Goal: Task Accomplishment & Management: Complete application form

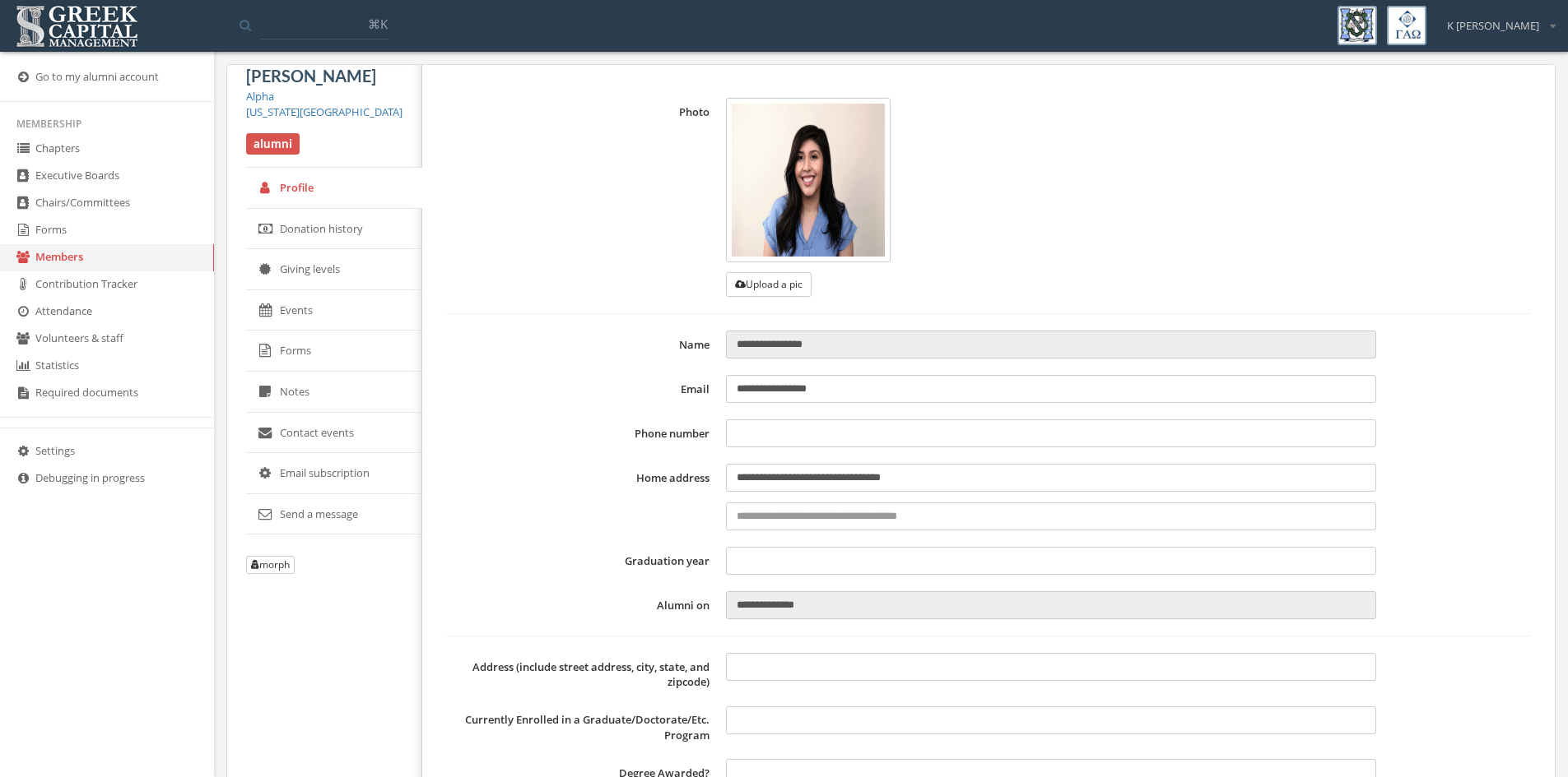
type input "**********"
click at [50, 230] on link "Forms" at bounding box center [107, 230] width 214 height 27
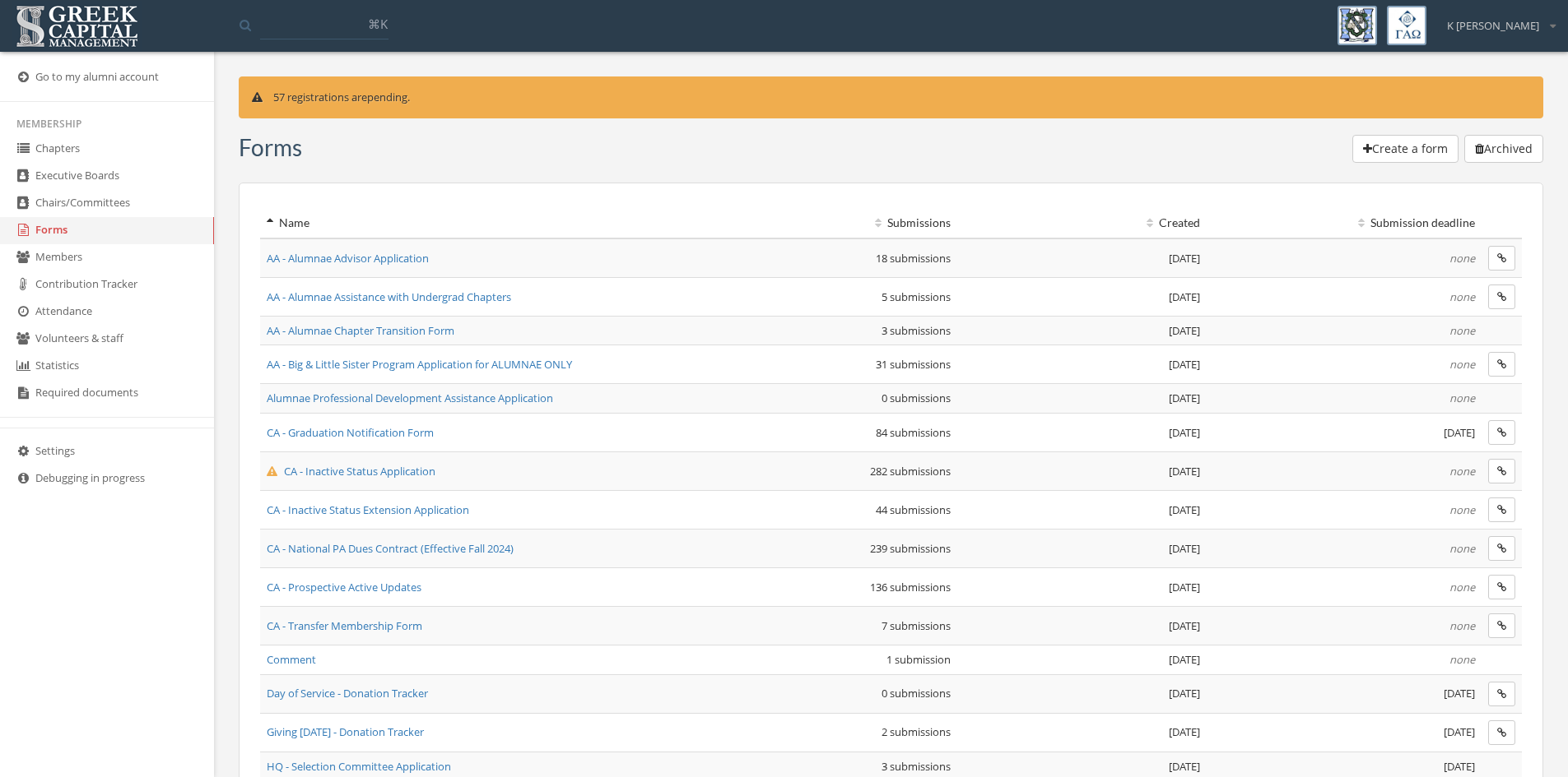
click at [54, 74] on link "Go to my alumni account" at bounding box center [107, 77] width 214 height 27
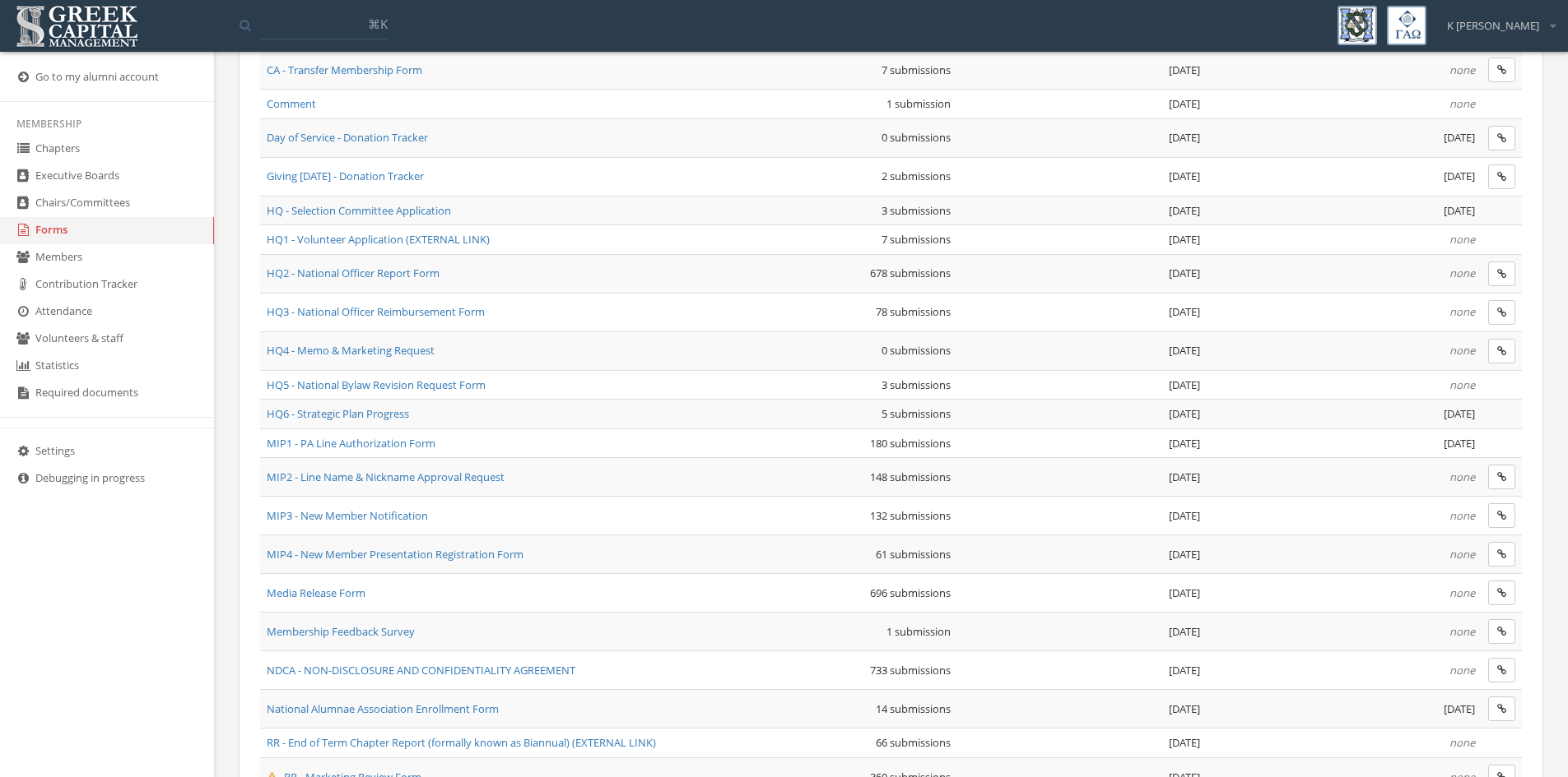
scroll to position [741, 0]
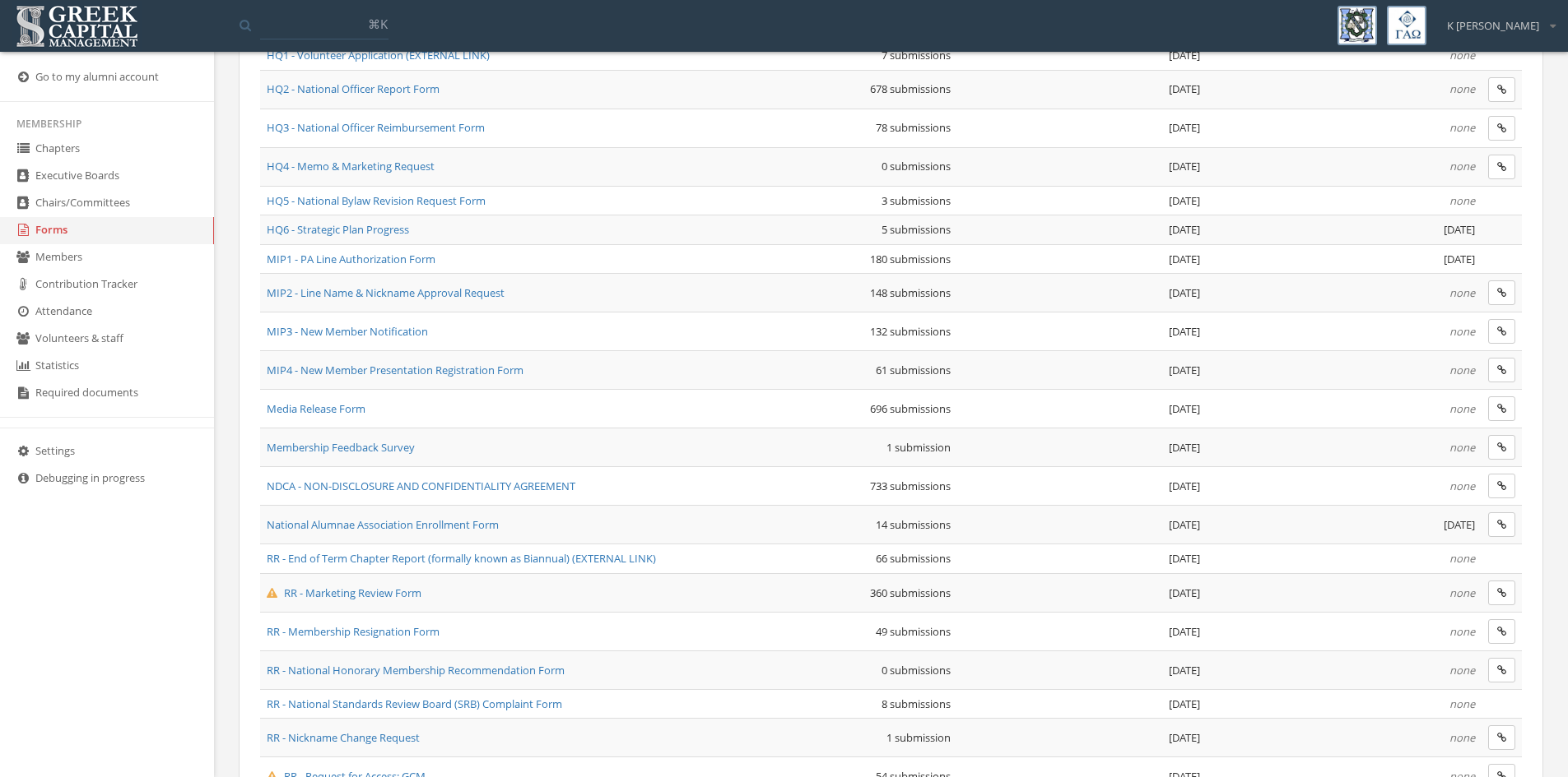
click at [77, 312] on link "Attendance" at bounding box center [107, 312] width 214 height 27
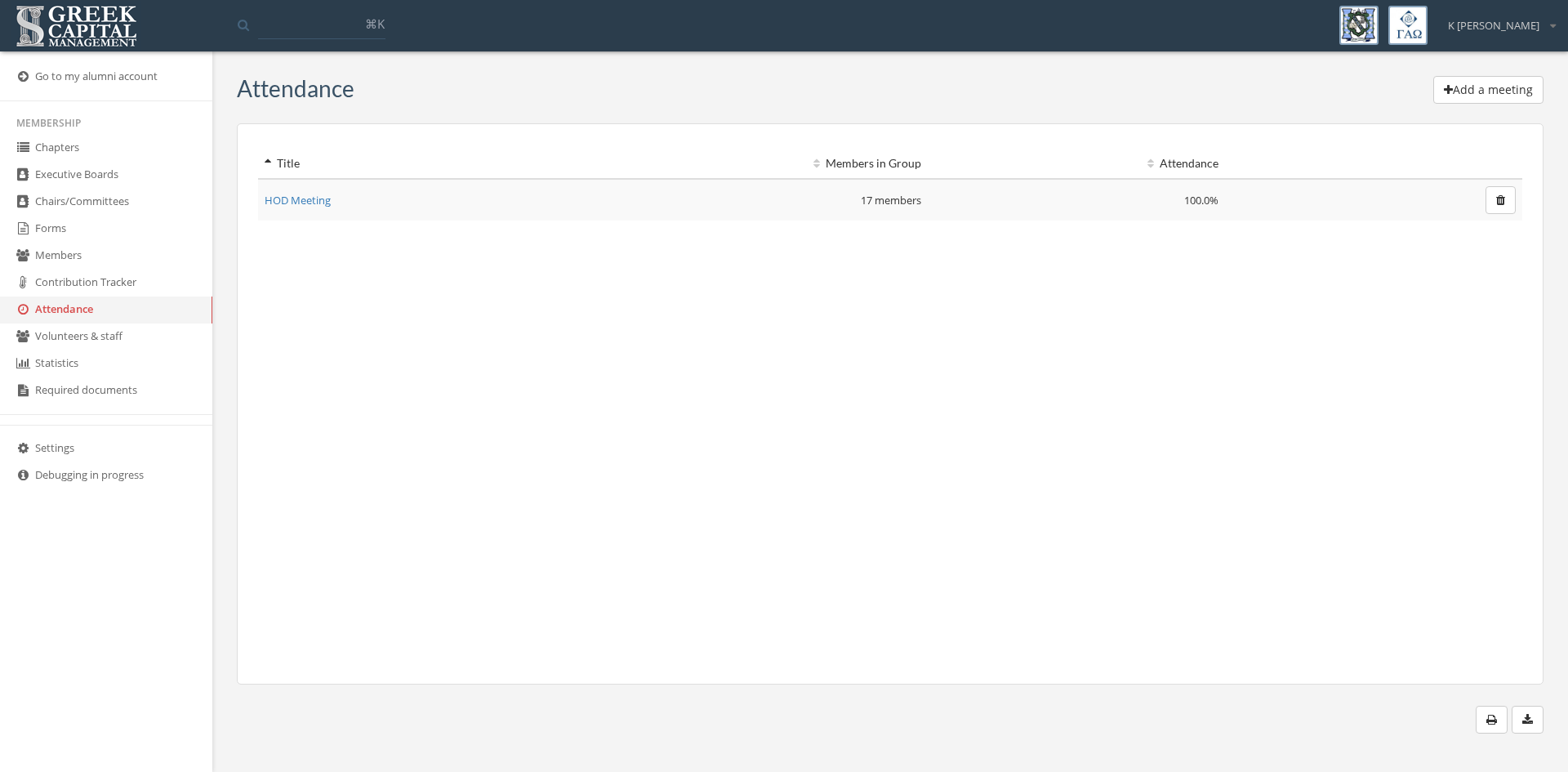
click at [56, 227] on link "Forms" at bounding box center [106, 228] width 213 height 27
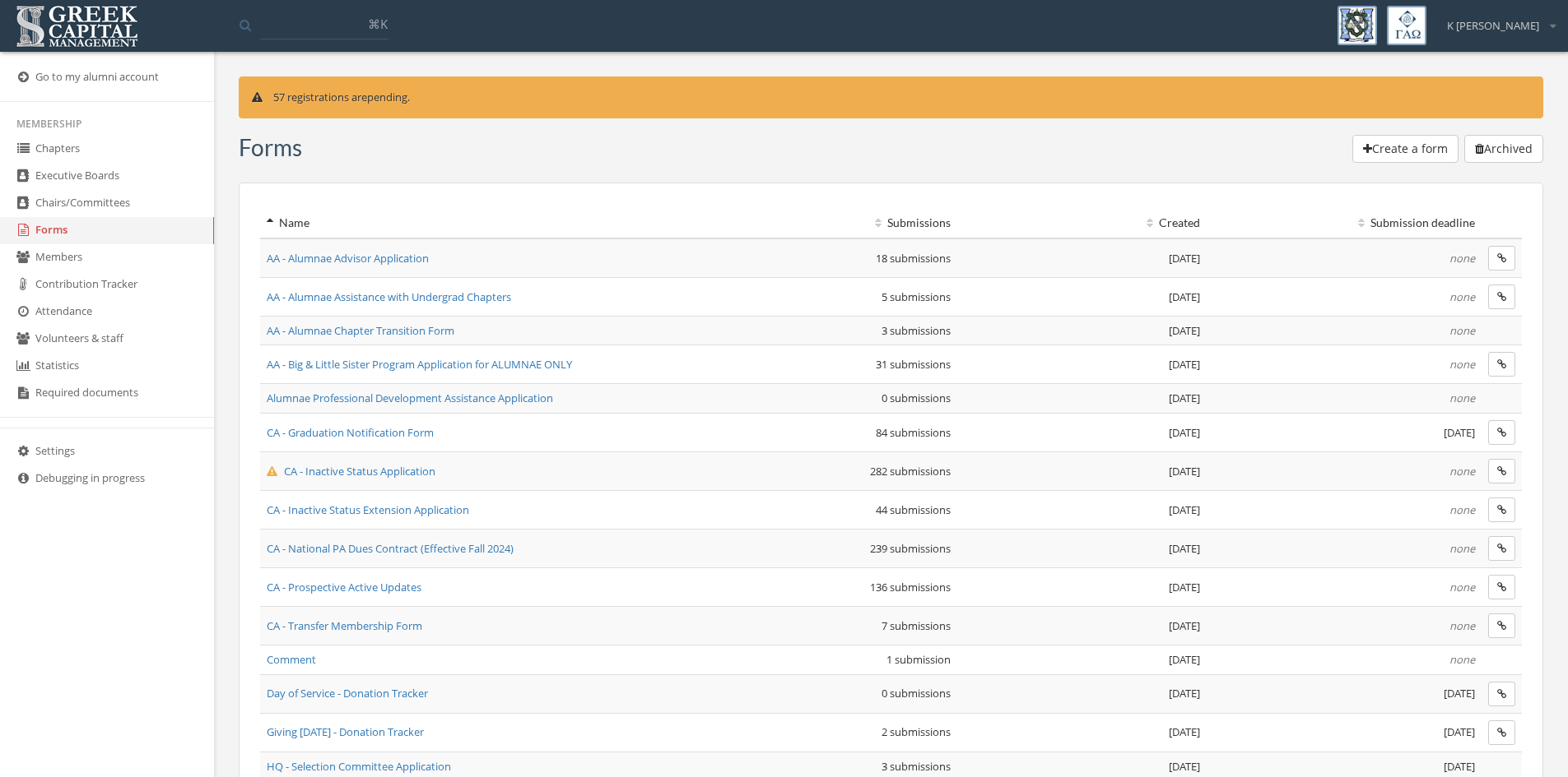
click at [61, 253] on link "Members" at bounding box center [107, 258] width 214 height 27
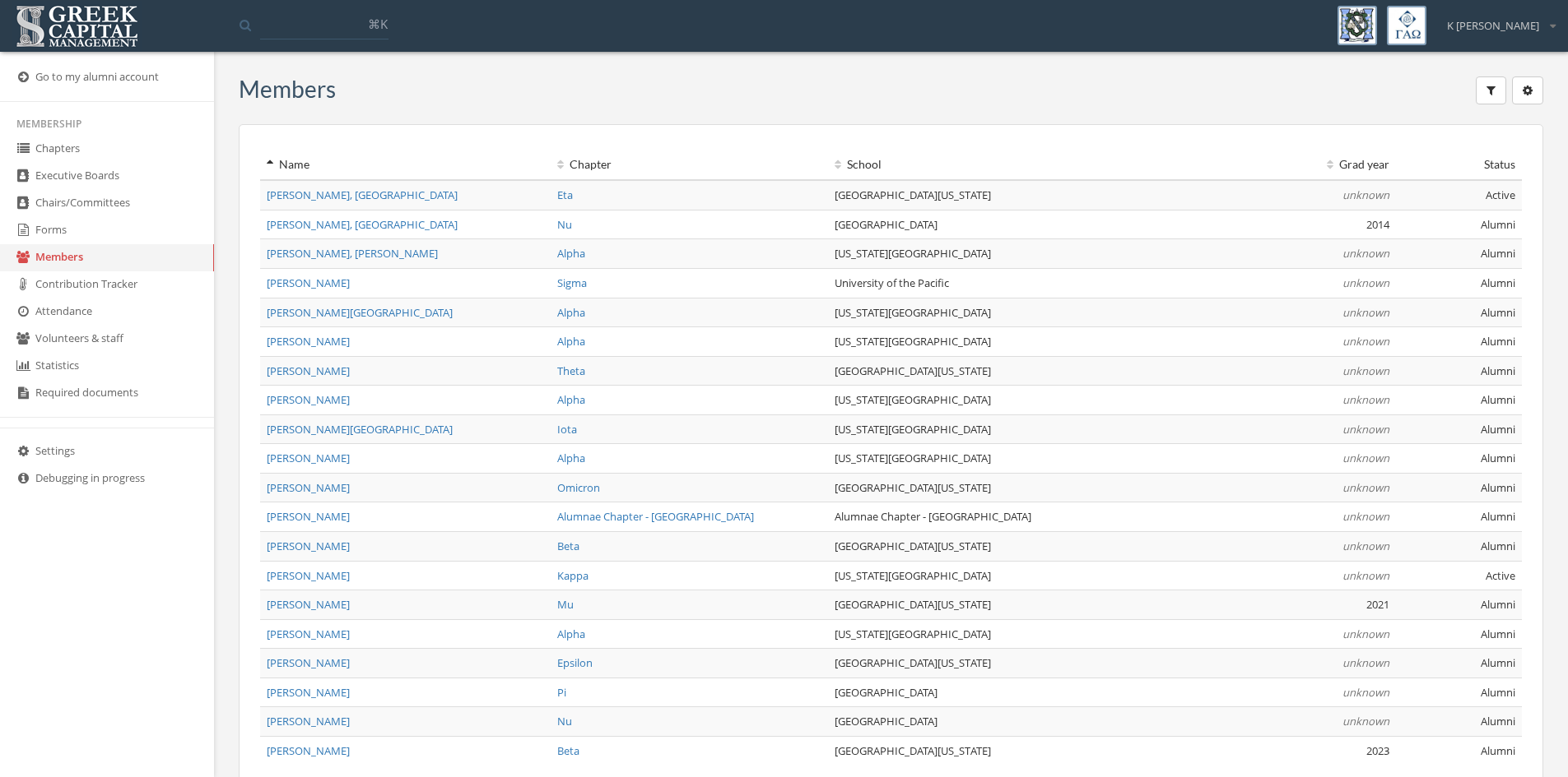
click at [56, 228] on link "Forms" at bounding box center [107, 230] width 214 height 27
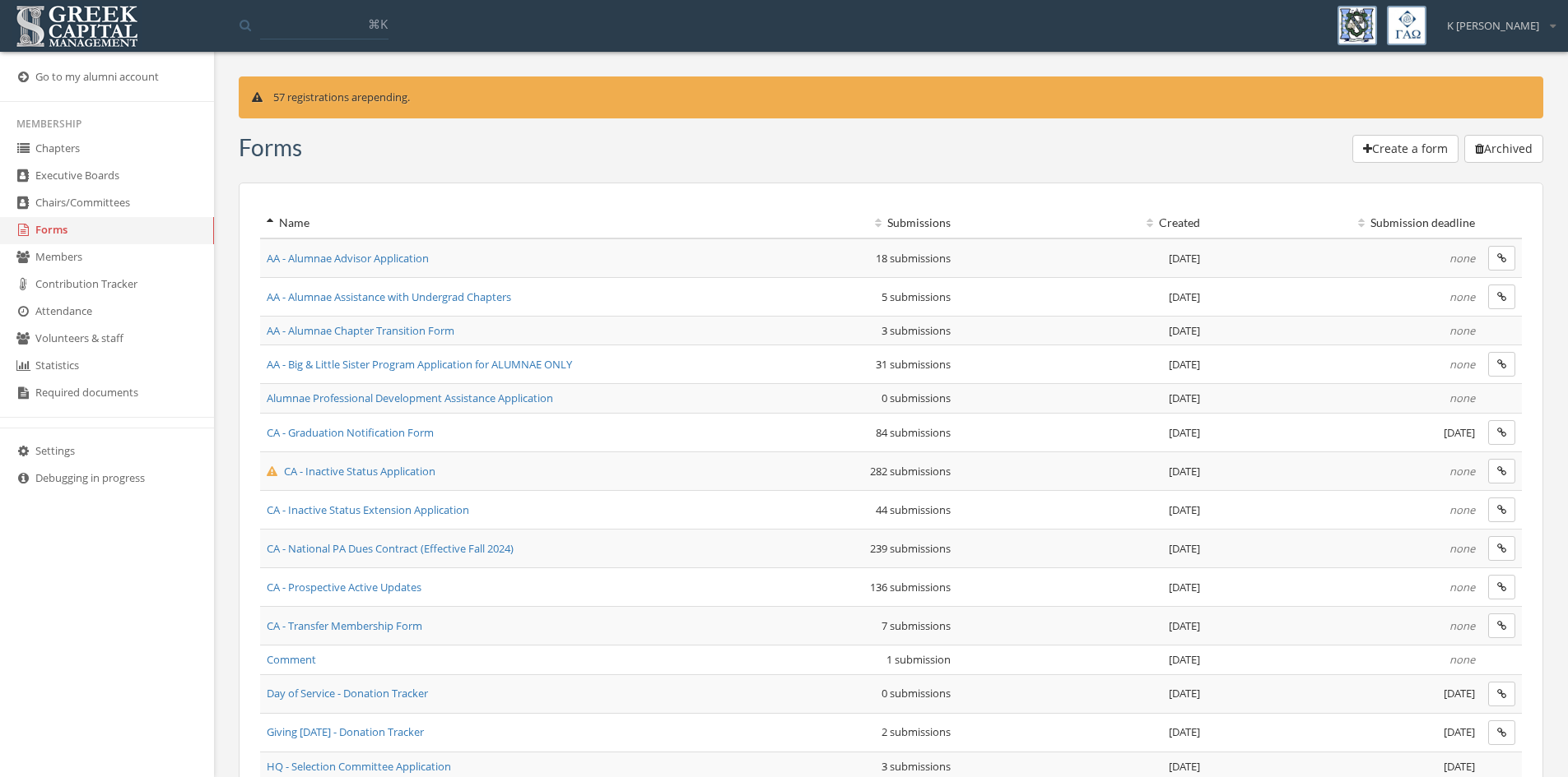
click at [322, 20] on input at bounding box center [324, 25] width 128 height 30
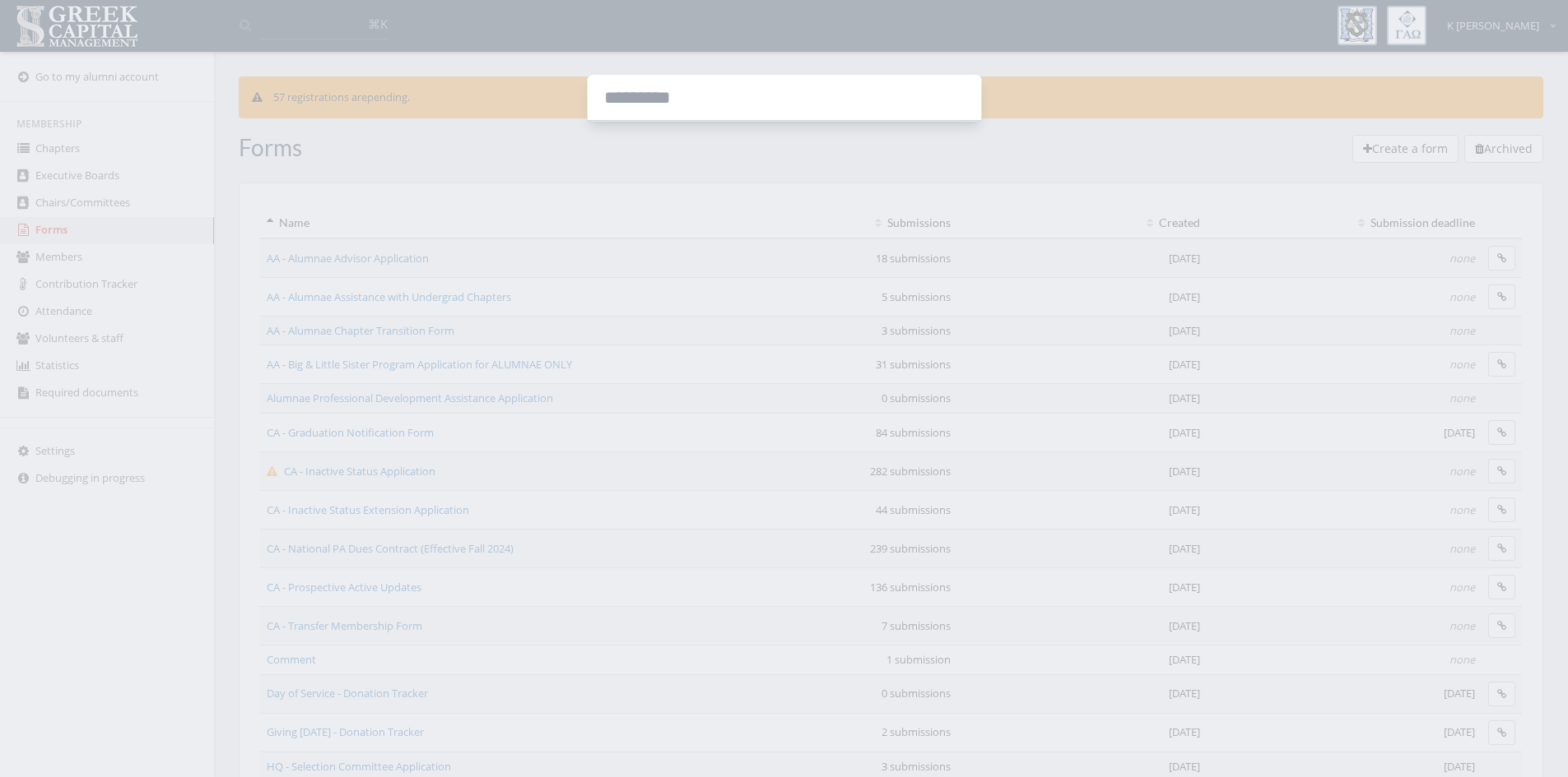
click at [661, 101] on input at bounding box center [784, 98] width 394 height 47
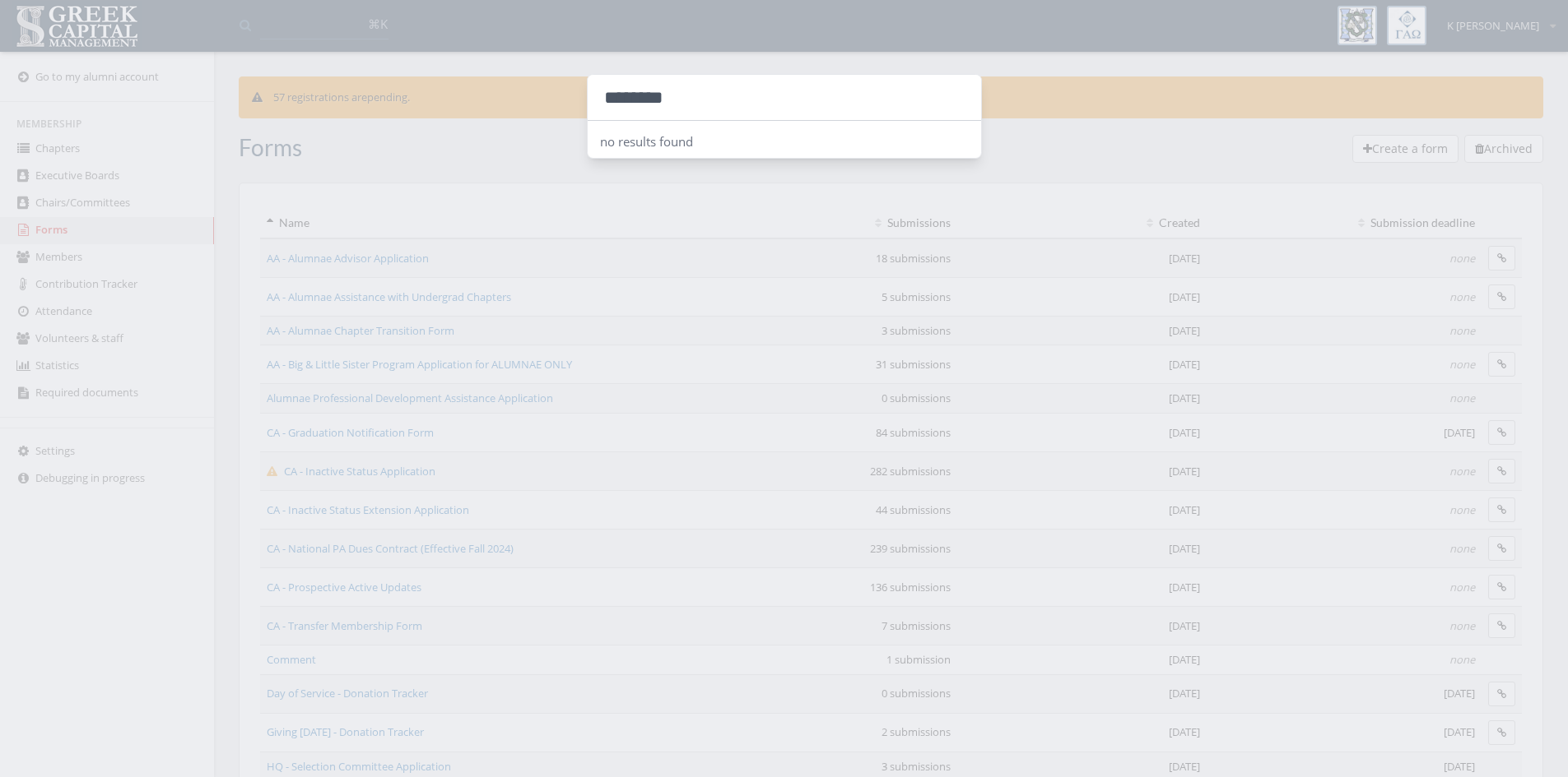
type input "********"
click at [538, 166] on div at bounding box center [784, 388] width 1568 height 777
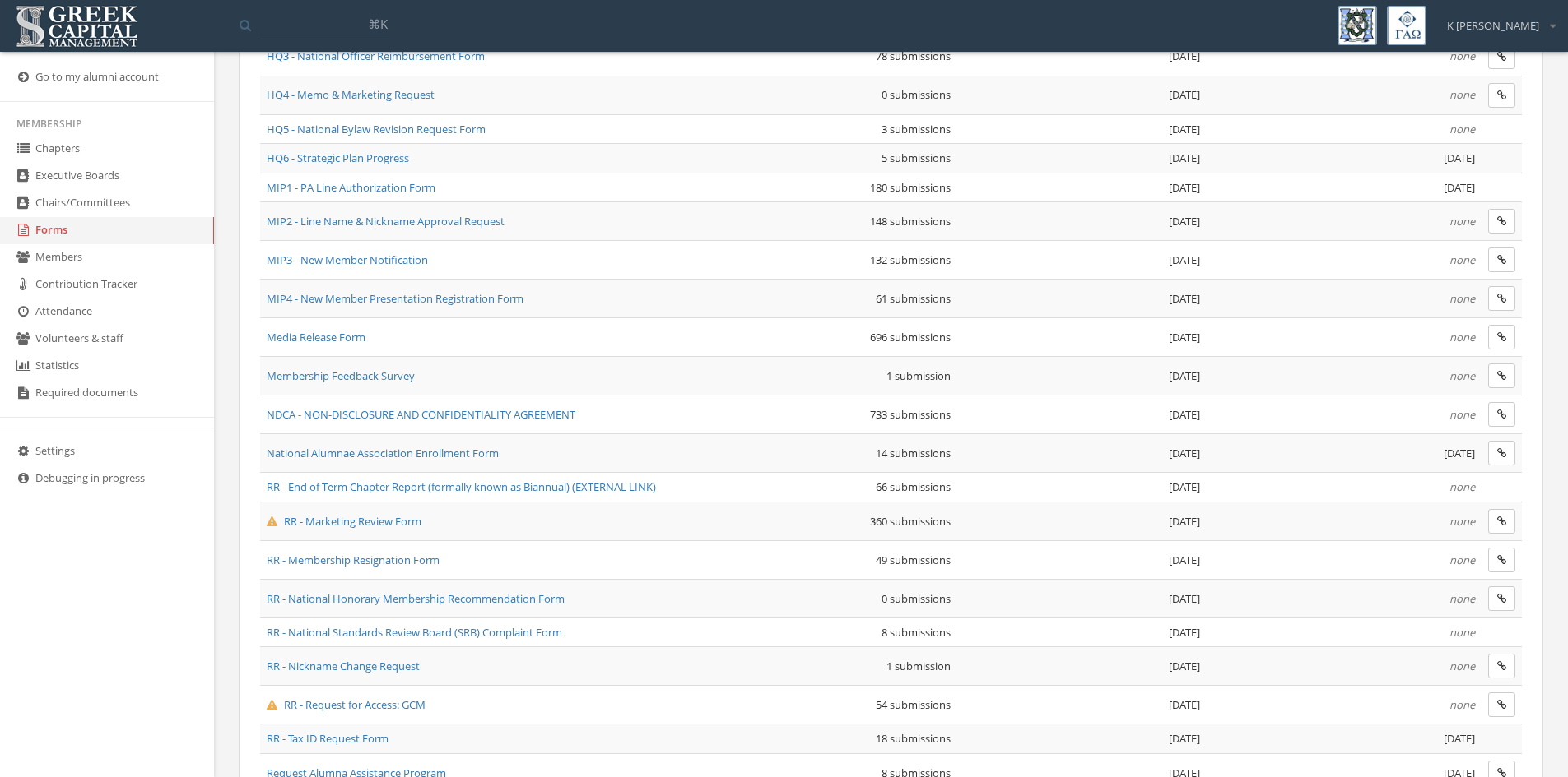
scroll to position [823, 0]
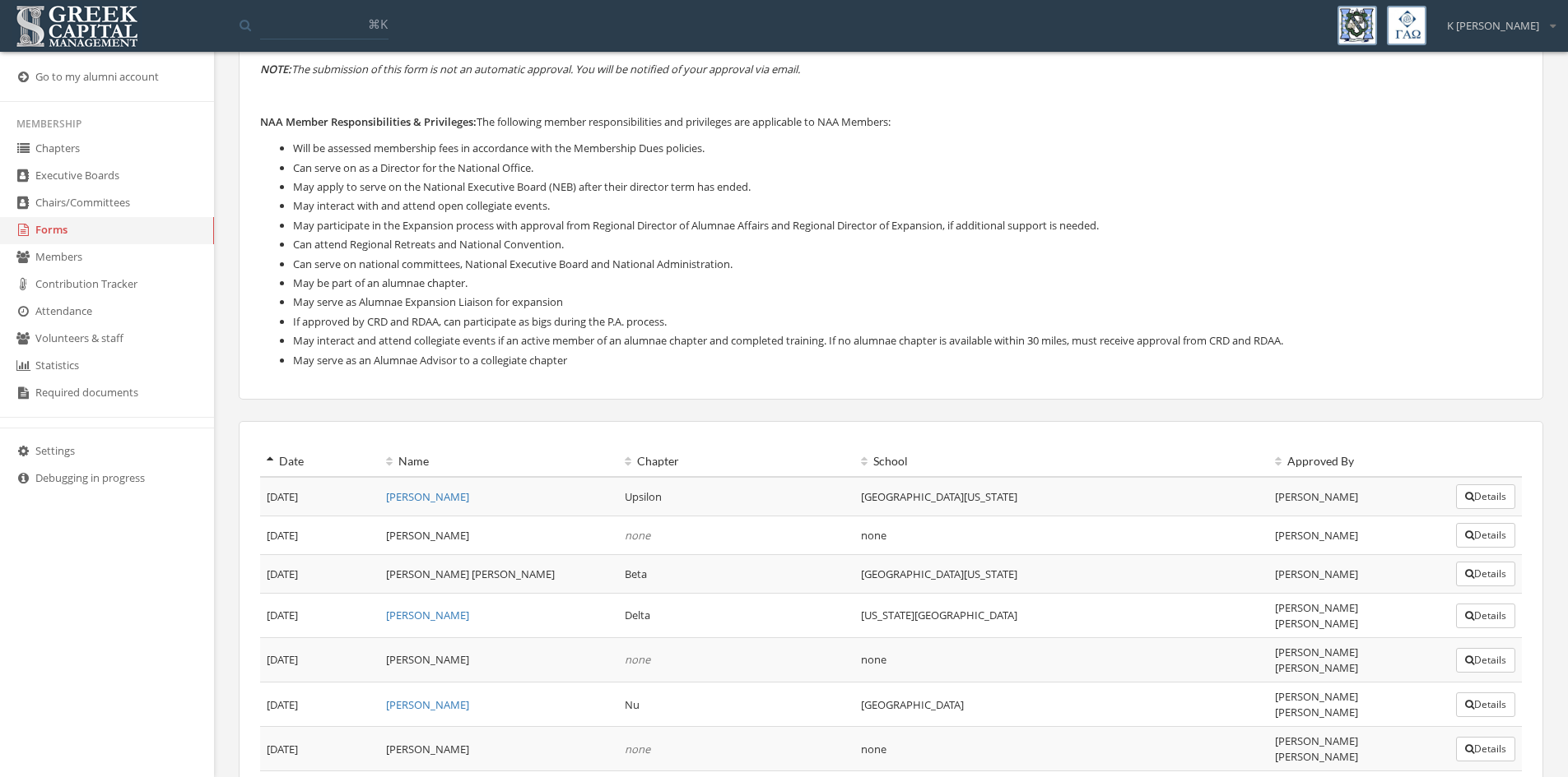
scroll to position [657, 0]
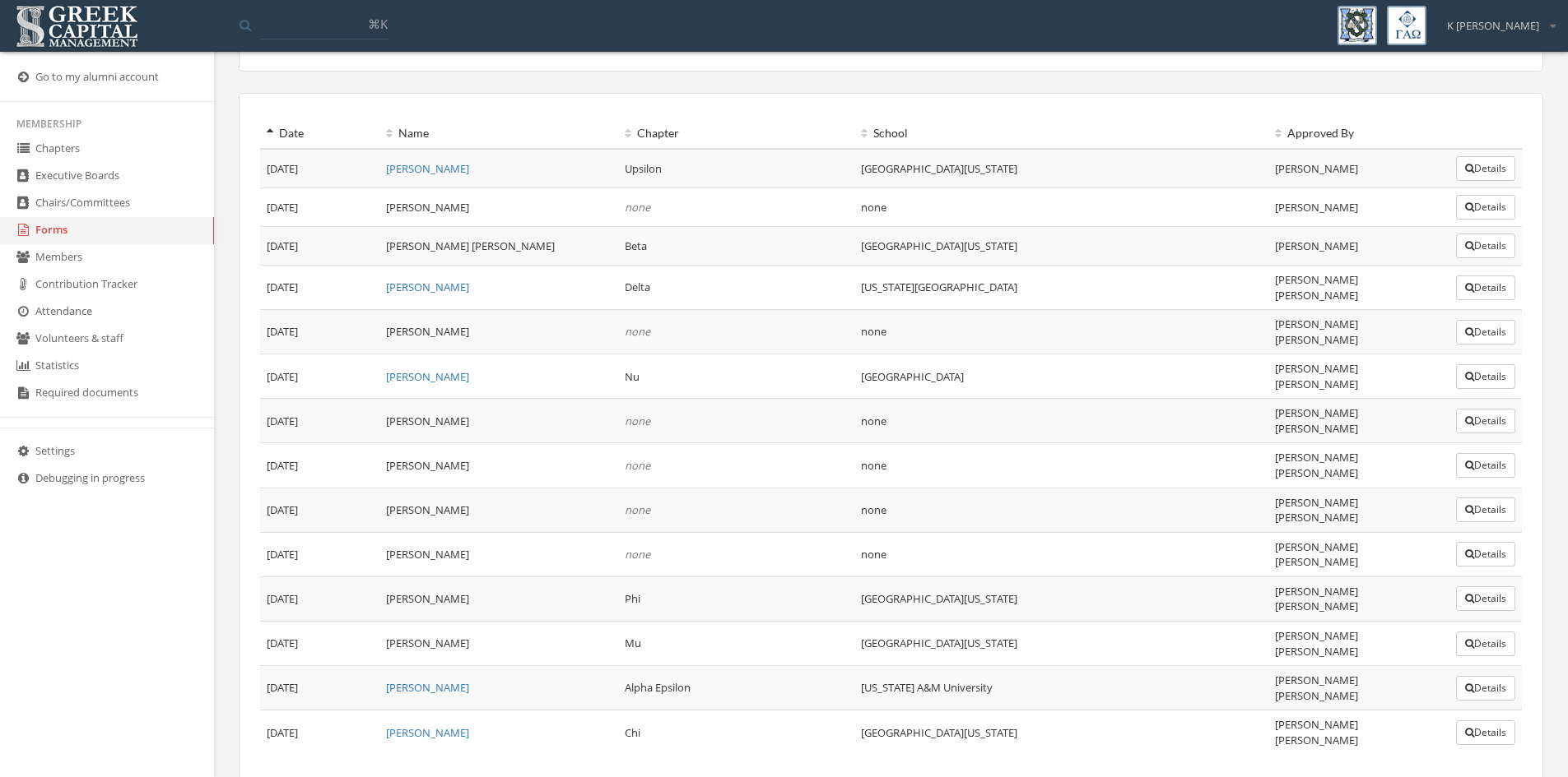
click at [1486, 720] on button "Details" at bounding box center [1486, 732] width 60 height 25
